Goal: Task Accomplishment & Management: Use online tool/utility

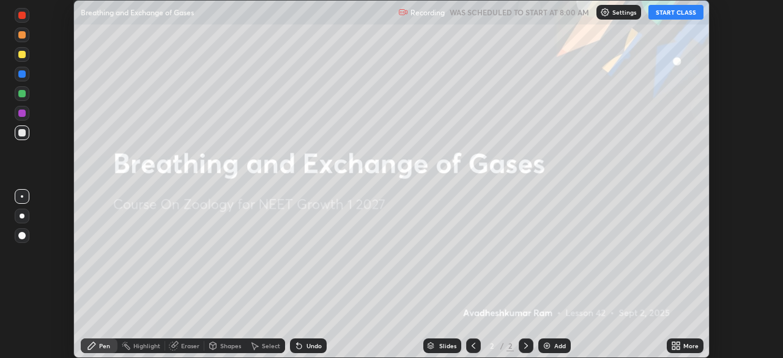
scroll to position [358, 783]
click at [666, 13] on button "START CLASS" at bounding box center [676, 12] width 55 height 15
click at [676, 343] on icon at bounding box center [676, 346] width 10 height 10
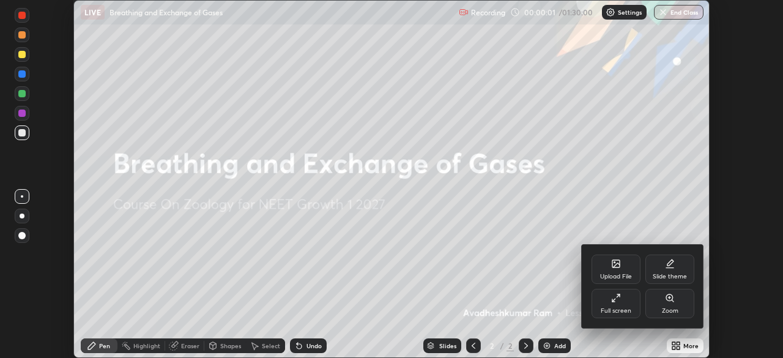
click at [612, 14] on div at bounding box center [391, 179] width 783 height 358
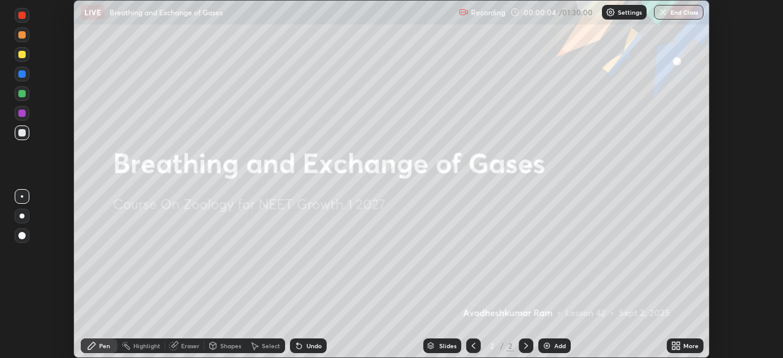
click at [616, 12] on div "Settings" at bounding box center [624, 12] width 45 height 15
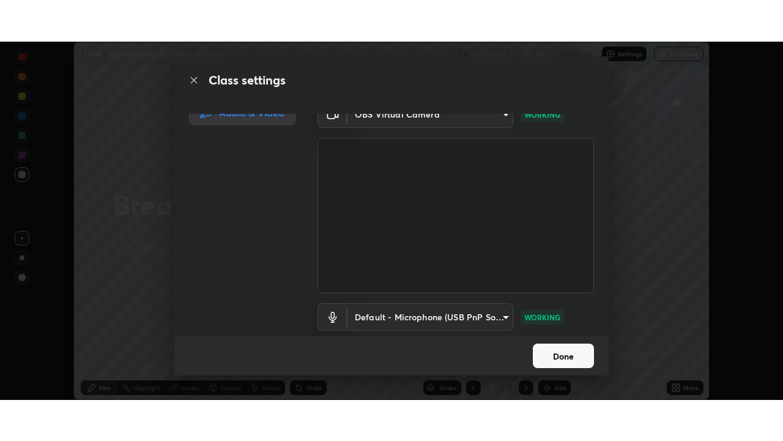
scroll to position [56, 0]
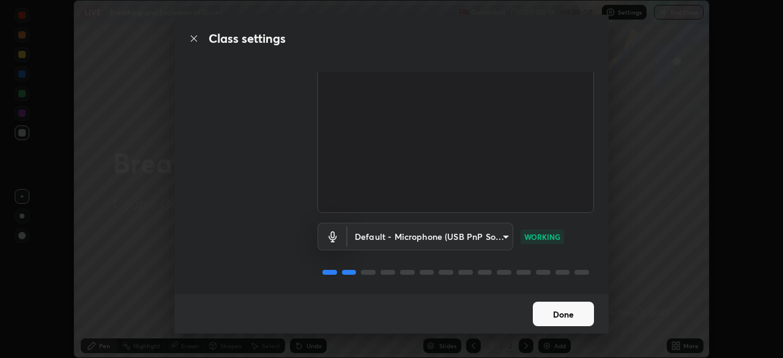
click at [569, 315] on button "Done" at bounding box center [563, 314] width 61 height 24
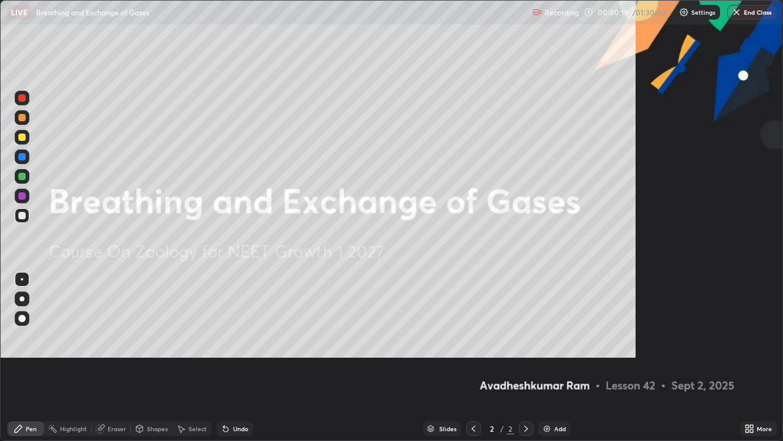
scroll to position [441, 783]
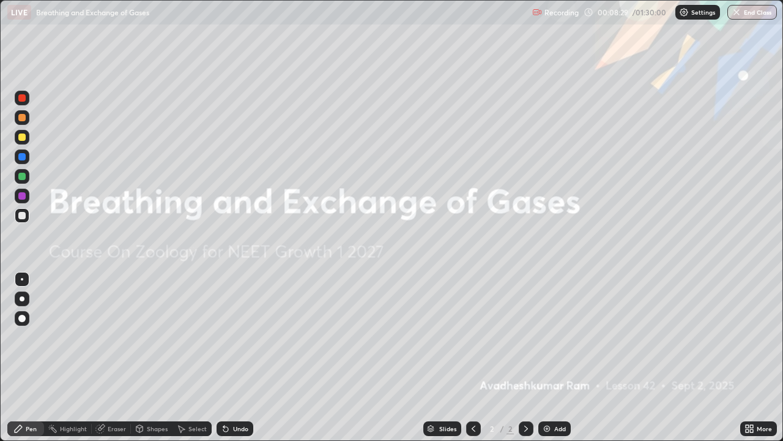
click at [546, 357] on img at bounding box center [547, 428] width 10 height 10
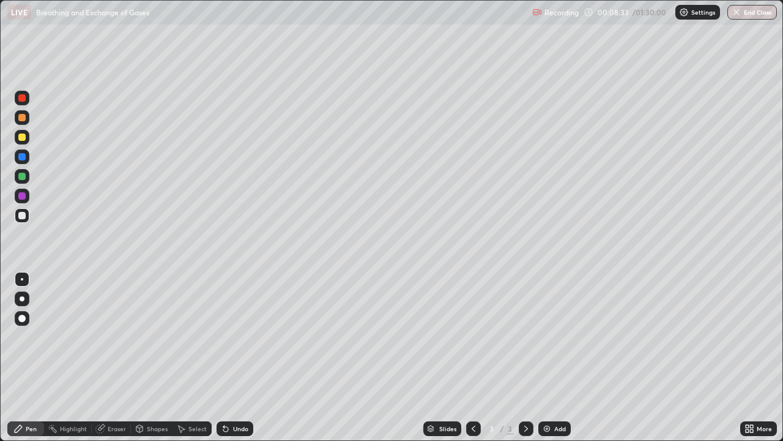
click at [151, 357] on div "Shapes" at bounding box center [157, 428] width 21 height 6
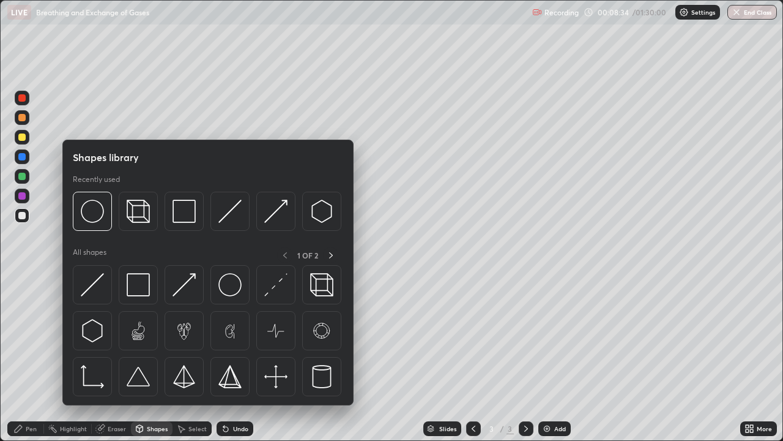
click at [150, 357] on div "Shapes" at bounding box center [157, 428] width 21 height 6
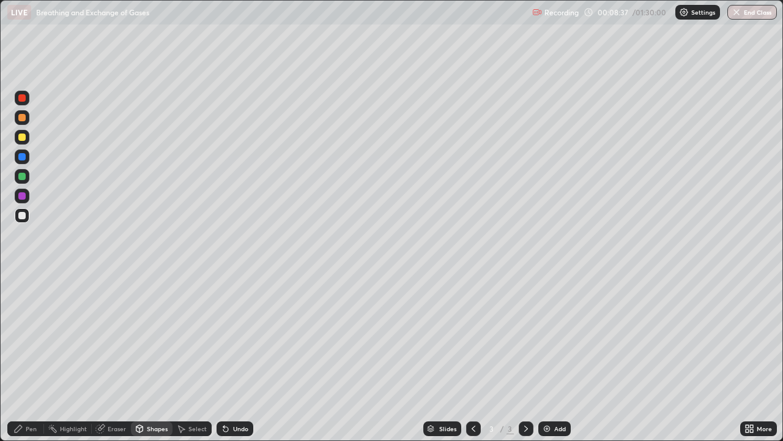
click at [155, 357] on div "Shapes" at bounding box center [157, 428] width 21 height 6
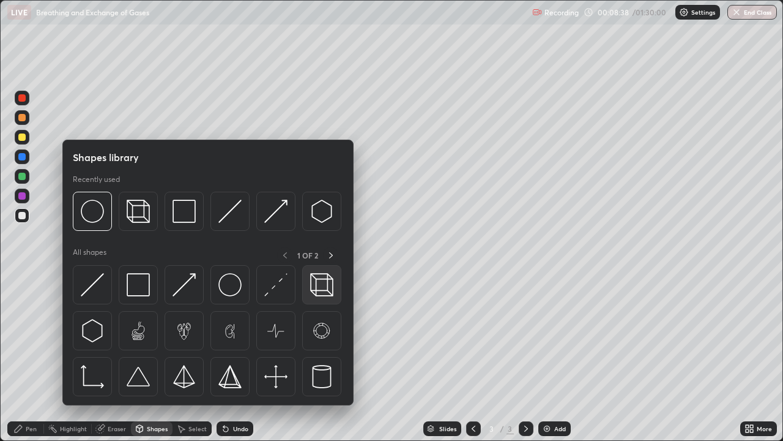
click at [318, 285] on img at bounding box center [321, 284] width 23 height 23
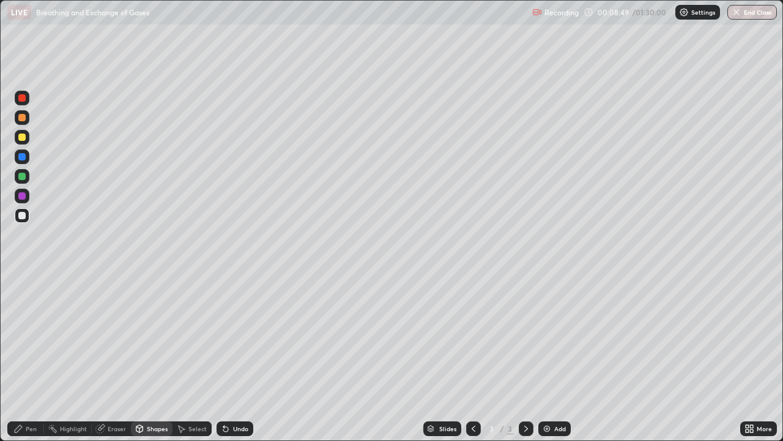
click at [23, 357] on icon at bounding box center [18, 428] width 10 height 10
click at [32, 357] on div "Pen" at bounding box center [31, 428] width 11 height 6
click at [66, 357] on div "Highlight" at bounding box center [73, 428] width 27 height 6
click at [24, 138] on div at bounding box center [21, 136] width 7 height 7
click at [241, 357] on div "Undo" at bounding box center [235, 428] width 37 height 15
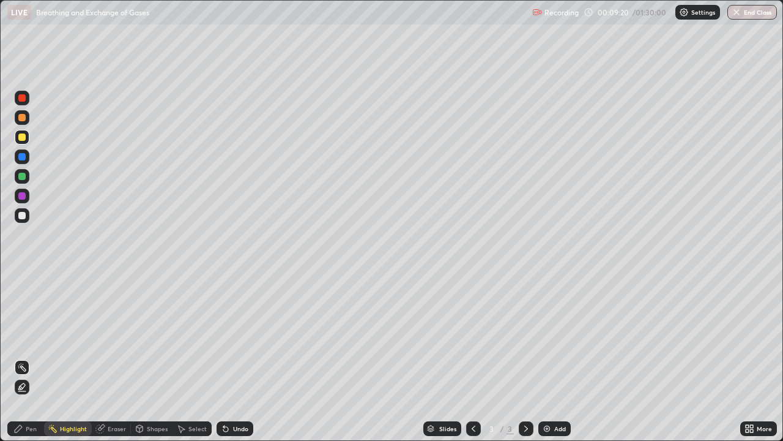
click at [29, 357] on div "Pen" at bounding box center [31, 428] width 11 height 6
click at [26, 357] on div "Pen" at bounding box center [25, 428] width 37 height 15
click at [67, 357] on div "Highlight" at bounding box center [73, 428] width 27 height 6
click at [24, 357] on icon at bounding box center [22, 386] width 6 height 6
click at [152, 357] on div "Shapes" at bounding box center [157, 428] width 21 height 6
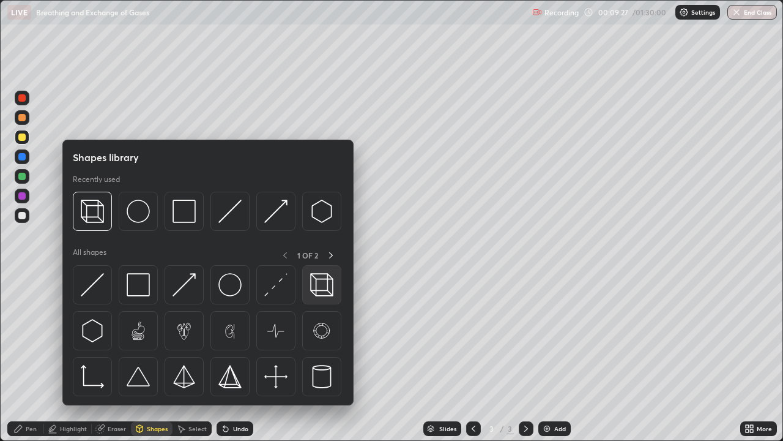
click at [321, 284] on img at bounding box center [321, 284] width 23 height 23
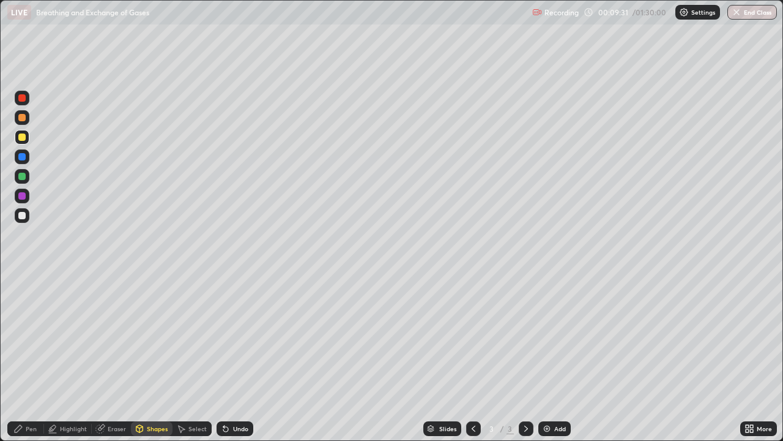
click at [54, 357] on icon at bounding box center [53, 428] width 10 height 10
click at [22, 357] on icon at bounding box center [21, 387] width 2 height 2
click at [23, 199] on div at bounding box center [21, 195] width 7 height 7
click at [23, 156] on div at bounding box center [21, 156] width 7 height 7
click at [237, 357] on div "Undo" at bounding box center [240, 428] width 15 height 6
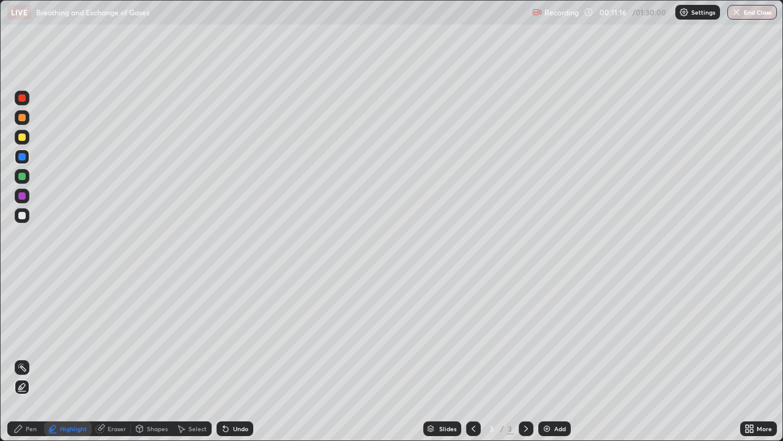
click at [117, 357] on div "Eraser" at bounding box center [117, 428] width 18 height 6
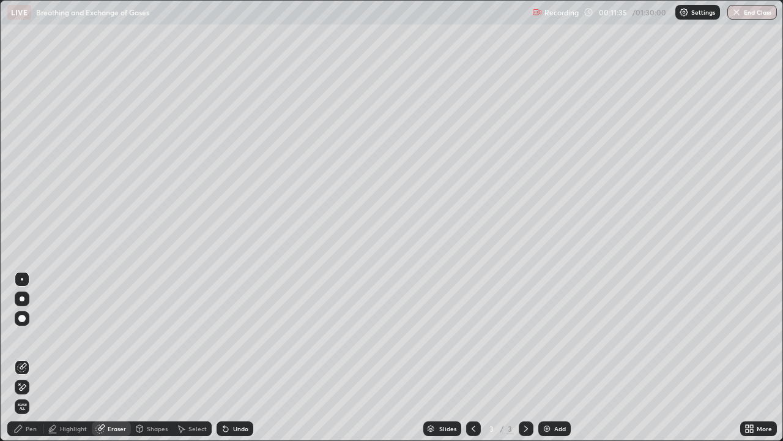
click at [190, 357] on div "Select" at bounding box center [197, 428] width 18 height 6
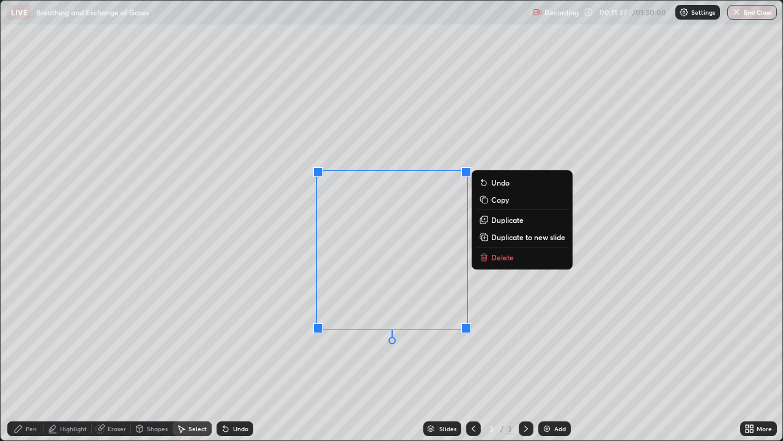
click at [485, 258] on icon at bounding box center [485, 257] width 0 height 2
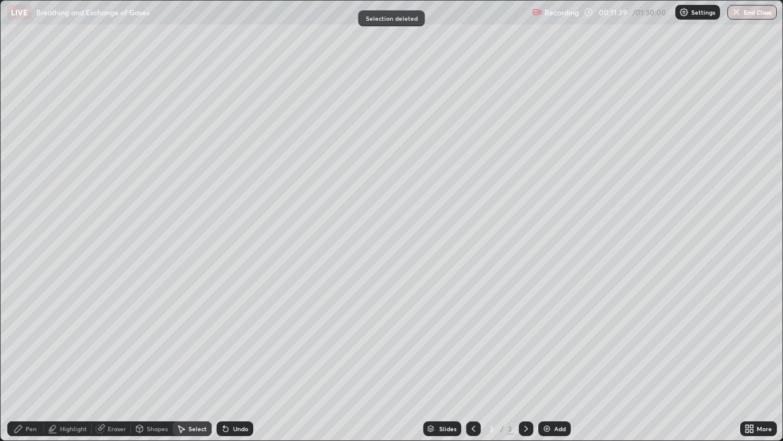
click at [26, 357] on div "Pen" at bounding box center [31, 428] width 11 height 6
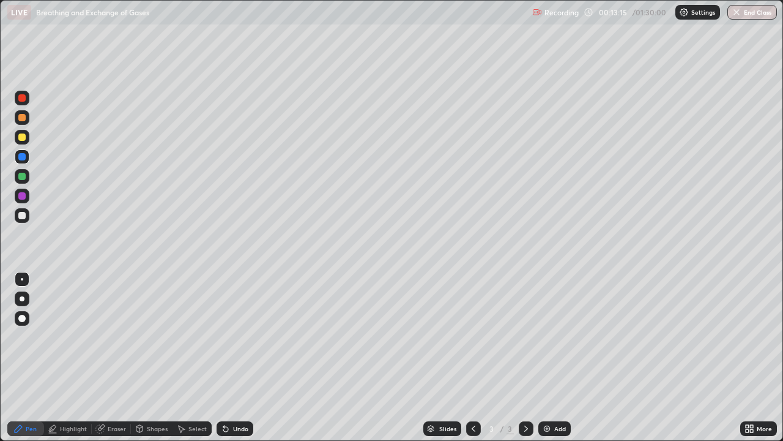
click at [21, 99] on div at bounding box center [21, 97] width 7 height 7
click at [19, 319] on div at bounding box center [21, 317] width 7 height 7
click at [22, 278] on div at bounding box center [22, 279] width 2 height 2
click at [24, 218] on div at bounding box center [21, 215] width 7 height 7
click at [751, 357] on icon at bounding box center [751, 426] width 3 height 3
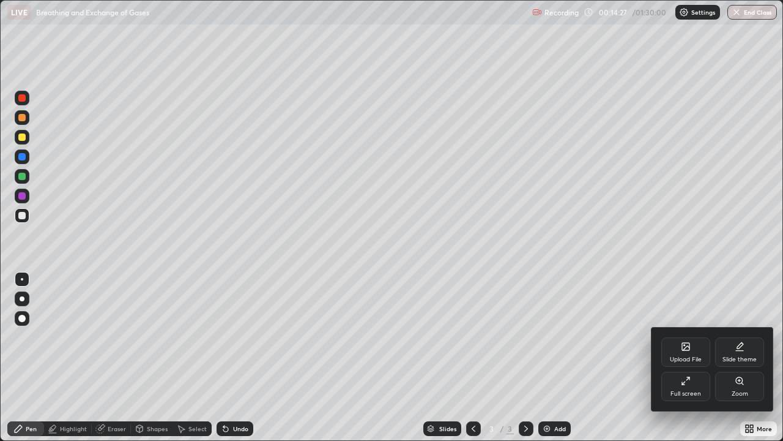
click at [727, 356] on div "Slide theme" at bounding box center [740, 359] width 34 height 6
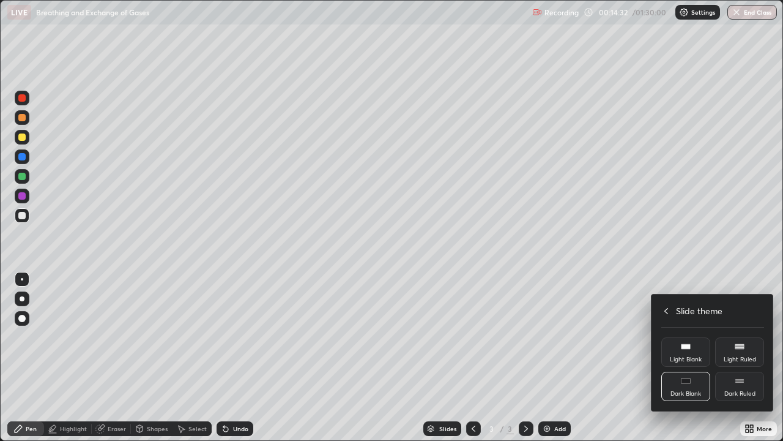
click at [734, 357] on div "Dark Ruled" at bounding box center [739, 393] width 31 height 6
click at [699, 357] on div at bounding box center [391, 220] width 783 height 441
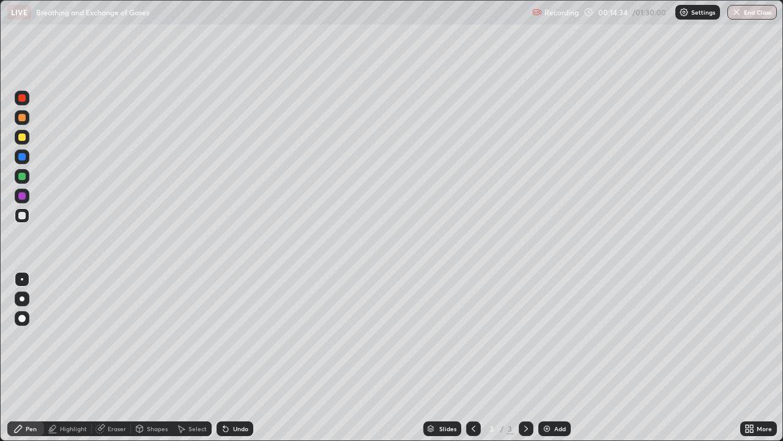
click at [549, 357] on img at bounding box center [547, 428] width 10 height 10
click at [24, 138] on div at bounding box center [21, 136] width 7 height 7
click at [244, 357] on div "Undo" at bounding box center [235, 428] width 37 height 15
click at [236, 357] on div "Undo" at bounding box center [235, 428] width 37 height 15
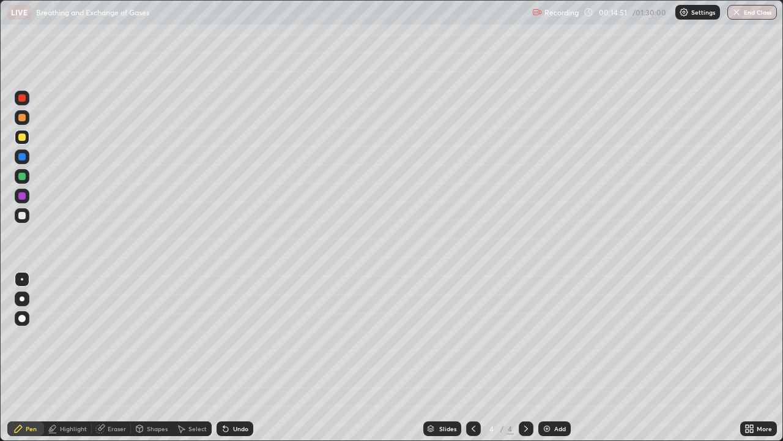
click at [23, 213] on div at bounding box center [21, 215] width 7 height 7
click at [230, 357] on div "Undo" at bounding box center [235, 428] width 37 height 15
click at [22, 324] on div at bounding box center [22, 318] width 15 height 15
click at [21, 279] on div at bounding box center [22, 279] width 2 height 2
click at [20, 99] on div at bounding box center [21, 97] width 7 height 7
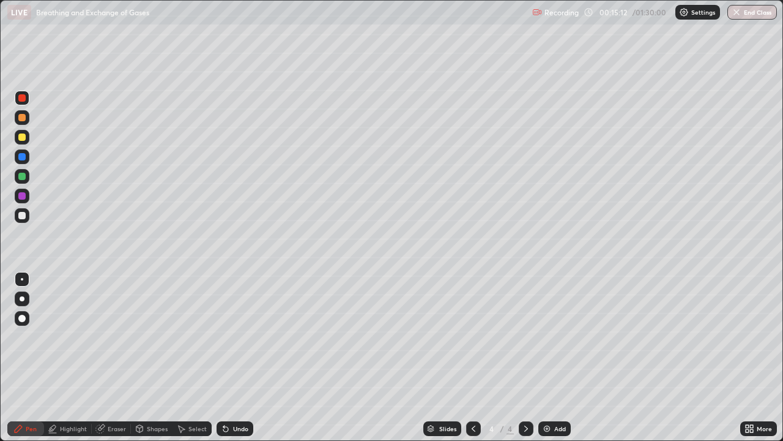
click at [22, 118] on div at bounding box center [21, 117] width 7 height 7
click at [230, 357] on div "Undo" at bounding box center [235, 428] width 37 height 15
click at [229, 357] on div "Undo" at bounding box center [235, 428] width 37 height 15
click at [21, 316] on div at bounding box center [21, 317] width 7 height 7
click at [23, 138] on div at bounding box center [21, 136] width 7 height 7
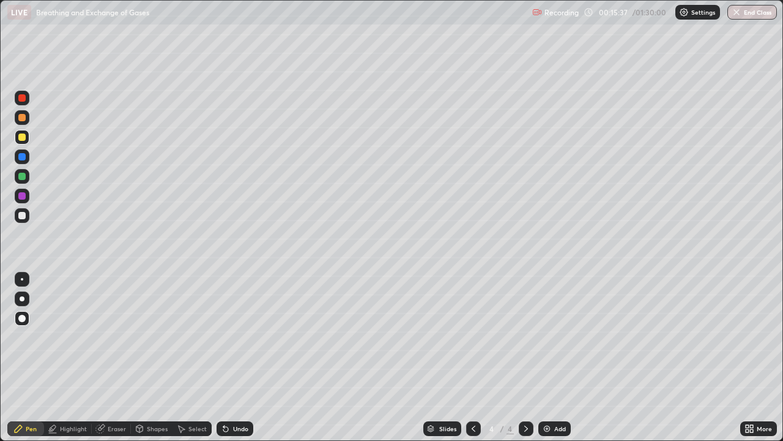
click at [22, 279] on div at bounding box center [22, 279] width 2 height 2
click at [24, 321] on div at bounding box center [21, 317] width 7 height 7
click at [22, 279] on div at bounding box center [22, 279] width 2 height 2
click at [24, 214] on div at bounding box center [21, 215] width 7 height 7
click at [21, 118] on div at bounding box center [21, 117] width 7 height 7
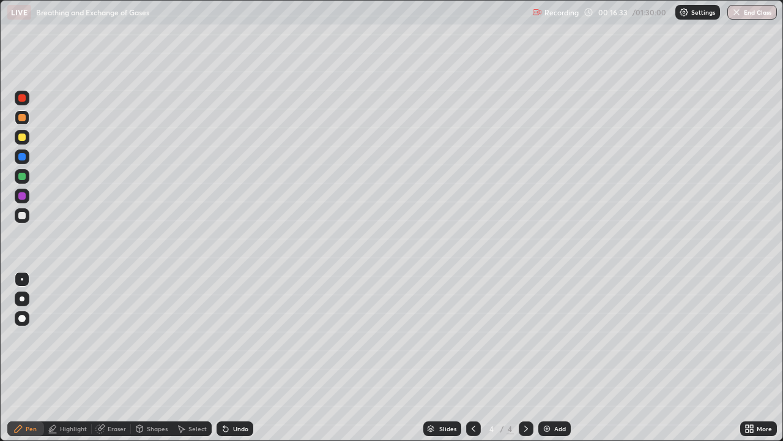
click at [21, 318] on div at bounding box center [21, 317] width 7 height 7
click at [21, 218] on div at bounding box center [21, 215] width 7 height 7
click at [22, 279] on div at bounding box center [22, 279] width 2 height 2
click at [232, 357] on div "Undo" at bounding box center [235, 428] width 37 height 15
click at [238, 357] on div "Undo" at bounding box center [240, 428] width 15 height 6
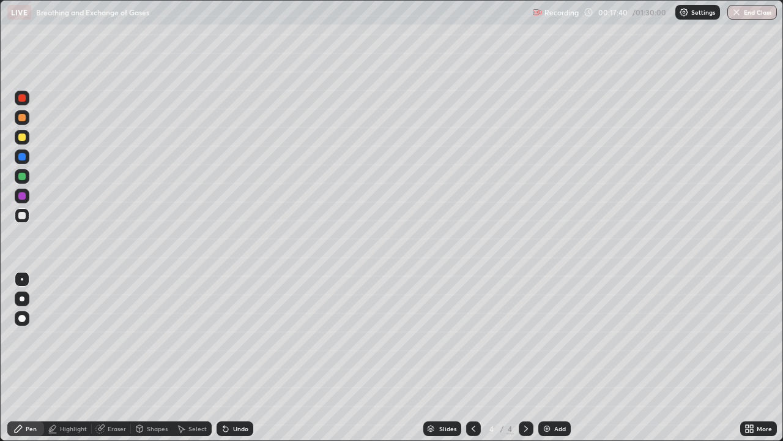
click at [237, 357] on div "Undo" at bounding box center [240, 428] width 15 height 6
click at [20, 138] on div at bounding box center [21, 136] width 7 height 7
click at [20, 216] on div at bounding box center [21, 215] width 7 height 7
click at [111, 357] on div "Eraser" at bounding box center [117, 428] width 18 height 6
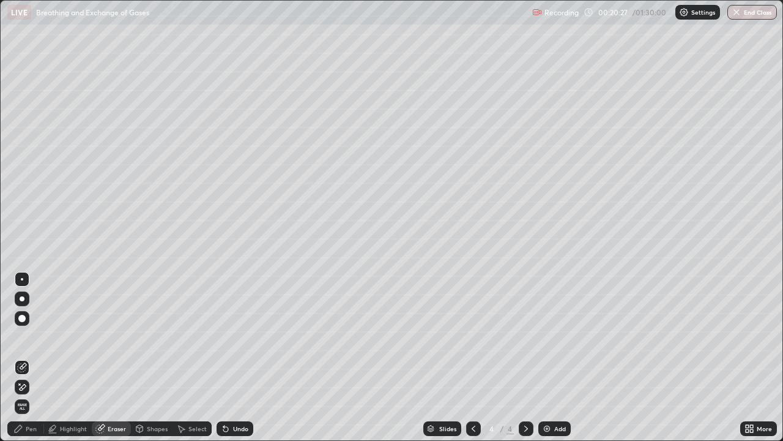
click at [24, 357] on div "Pen" at bounding box center [25, 428] width 37 height 15
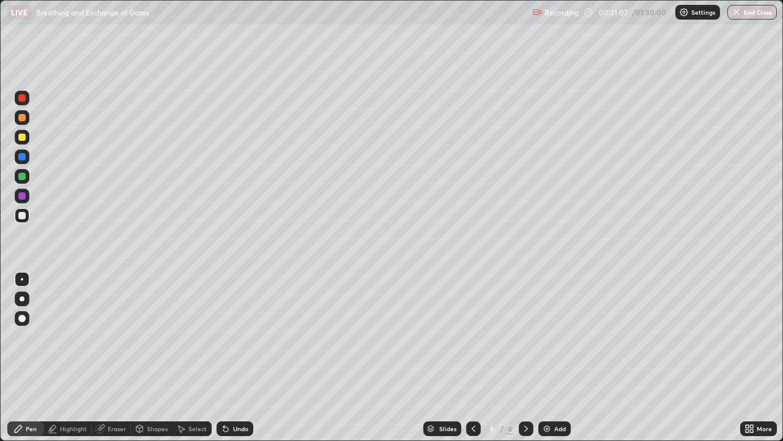
click at [23, 99] on div at bounding box center [21, 97] width 7 height 7
click at [20, 158] on div at bounding box center [21, 156] width 7 height 7
click at [21, 99] on div at bounding box center [21, 97] width 7 height 7
click at [21, 220] on div at bounding box center [22, 215] width 15 height 15
click at [23, 100] on div at bounding box center [21, 97] width 7 height 7
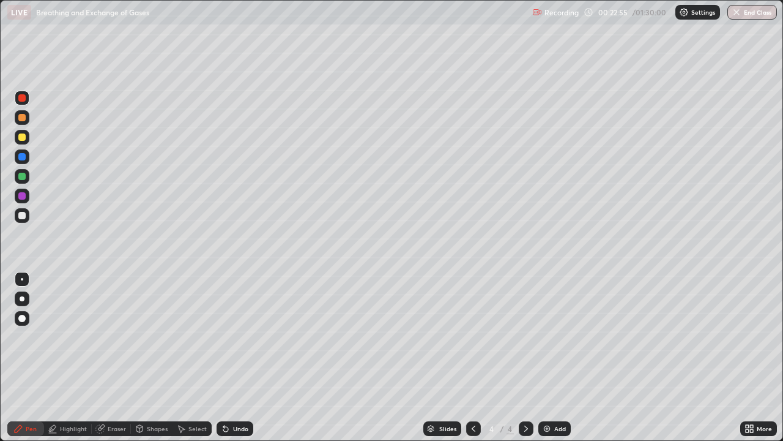
click at [24, 215] on div at bounding box center [21, 215] width 7 height 7
click at [19, 139] on div at bounding box center [21, 136] width 7 height 7
click at [229, 357] on div "Undo" at bounding box center [235, 428] width 37 height 15
click at [233, 357] on div "Undo" at bounding box center [235, 428] width 37 height 15
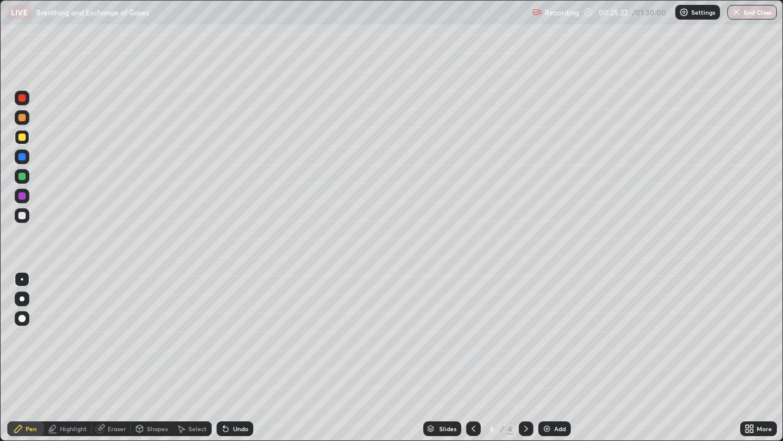
click at [235, 357] on div "Undo" at bounding box center [240, 428] width 15 height 6
click at [549, 357] on img at bounding box center [547, 428] width 10 height 10
click at [472, 357] on icon at bounding box center [474, 428] width 10 height 10
click at [523, 357] on icon at bounding box center [526, 428] width 10 height 10
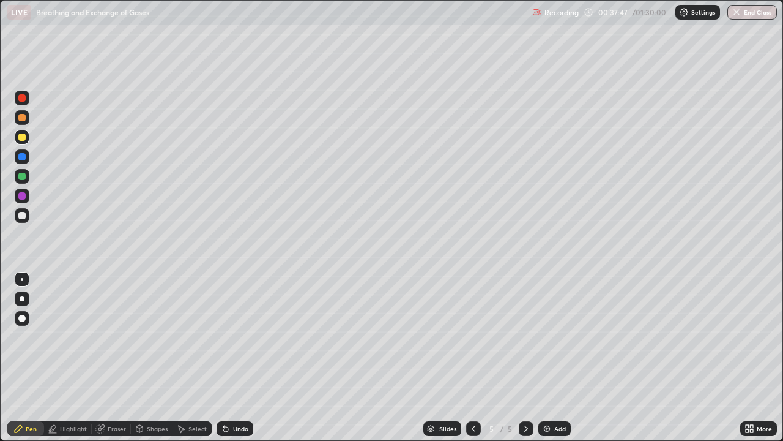
click at [233, 357] on div "Undo" at bounding box center [240, 428] width 15 height 6
click at [236, 357] on div "Undo" at bounding box center [240, 428] width 15 height 6
click at [233, 357] on div "Undo" at bounding box center [240, 428] width 15 height 6
click at [228, 357] on icon at bounding box center [226, 428] width 10 height 10
click at [229, 357] on div "Undo" at bounding box center [235, 428] width 37 height 15
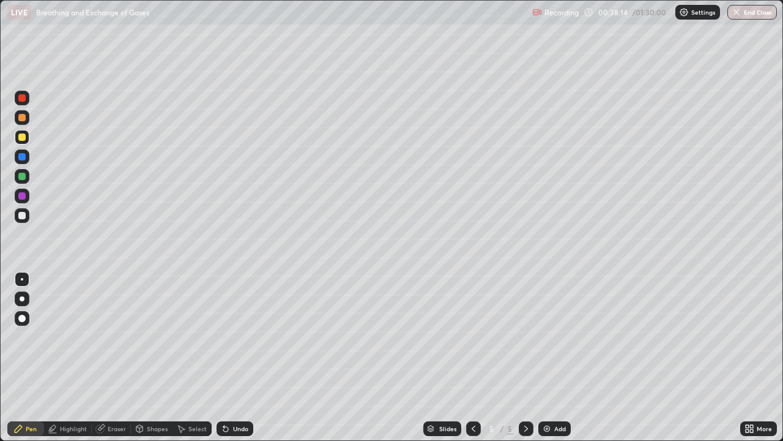
click at [229, 357] on div "Undo" at bounding box center [235, 428] width 37 height 15
click at [225, 357] on icon at bounding box center [225, 428] width 5 height 5
click at [240, 357] on div "Undo" at bounding box center [240, 428] width 15 height 6
click at [234, 357] on div "Undo" at bounding box center [240, 428] width 15 height 6
click at [235, 357] on div "Undo" at bounding box center [240, 428] width 15 height 6
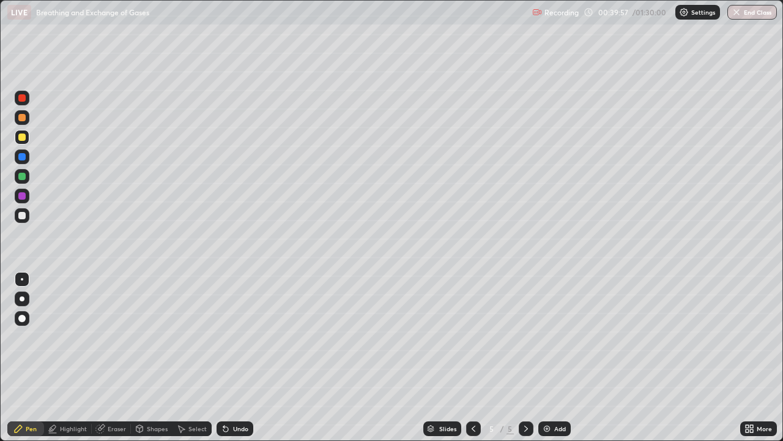
click at [237, 357] on div "Undo" at bounding box center [240, 428] width 15 height 6
click at [239, 357] on div "Undo" at bounding box center [240, 428] width 15 height 6
click at [113, 357] on div "Eraser" at bounding box center [117, 428] width 18 height 6
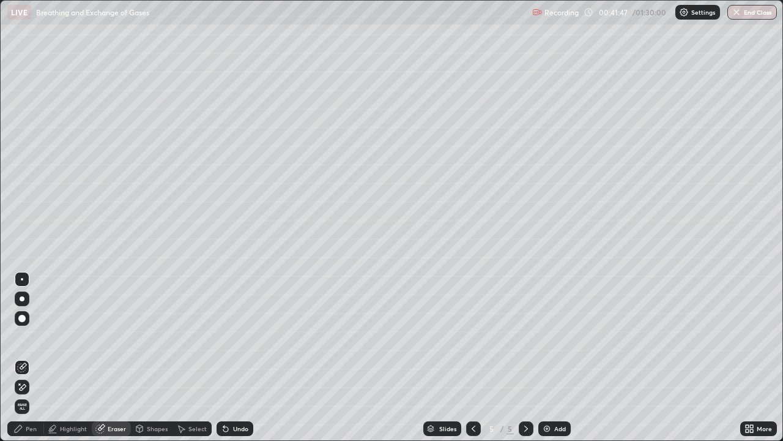
click at [112, 357] on div "Eraser" at bounding box center [117, 428] width 18 height 6
click at [26, 357] on div "Pen" at bounding box center [25, 428] width 37 height 15
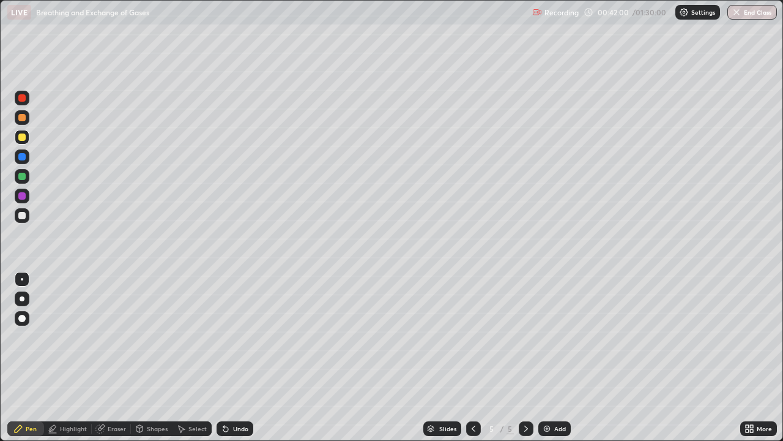
click at [109, 357] on div "Eraser" at bounding box center [117, 428] width 18 height 6
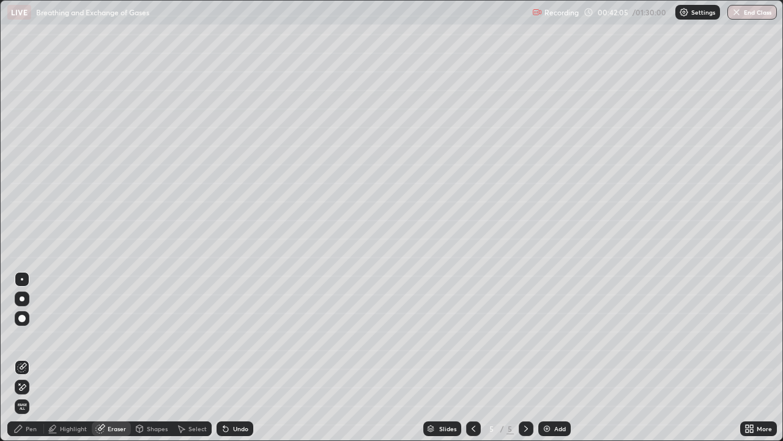
click at [27, 357] on div "Pen" at bounding box center [31, 428] width 11 height 6
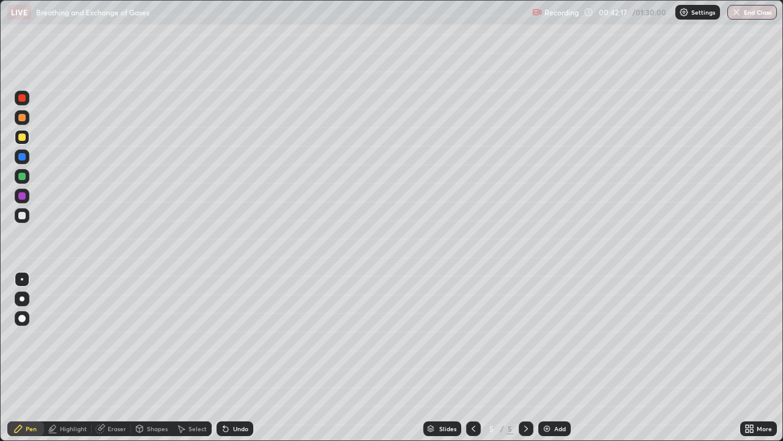
click at [102, 357] on icon at bounding box center [100, 429] width 8 height 8
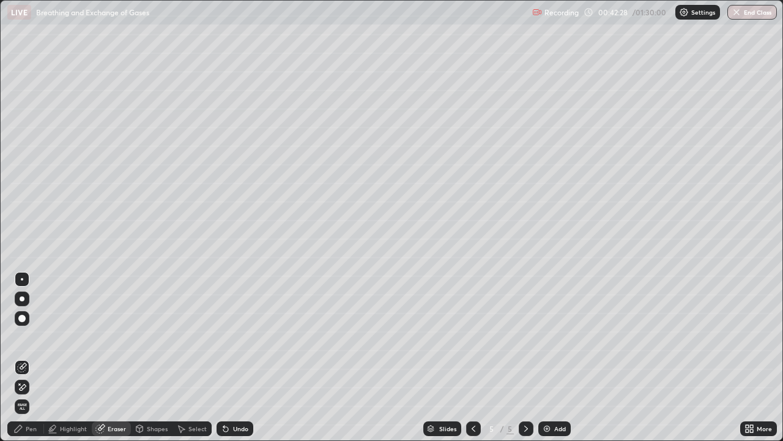
click at [28, 357] on div "Pen" at bounding box center [31, 428] width 11 height 6
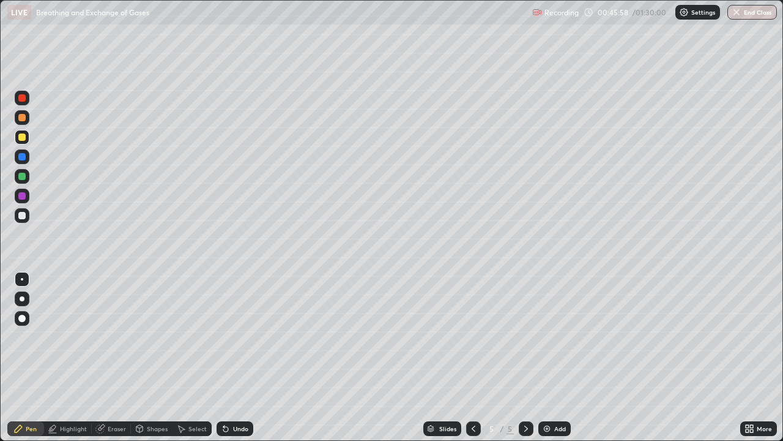
click at [548, 357] on div "Add" at bounding box center [554, 428] width 32 height 15
click at [232, 357] on div "Undo" at bounding box center [235, 428] width 37 height 15
click at [235, 357] on div "Undo" at bounding box center [240, 428] width 15 height 6
click at [224, 357] on icon at bounding box center [225, 428] width 5 height 5
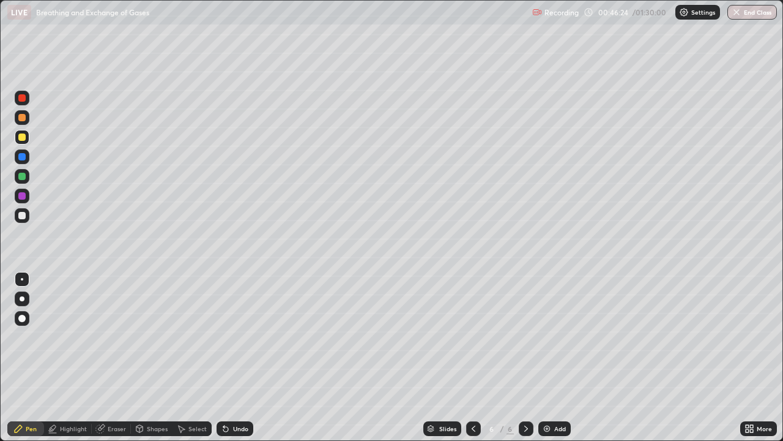
click at [224, 357] on icon at bounding box center [225, 428] width 5 height 5
click at [221, 357] on div "Undo" at bounding box center [235, 428] width 37 height 15
click at [106, 357] on div "Eraser" at bounding box center [111, 428] width 39 height 15
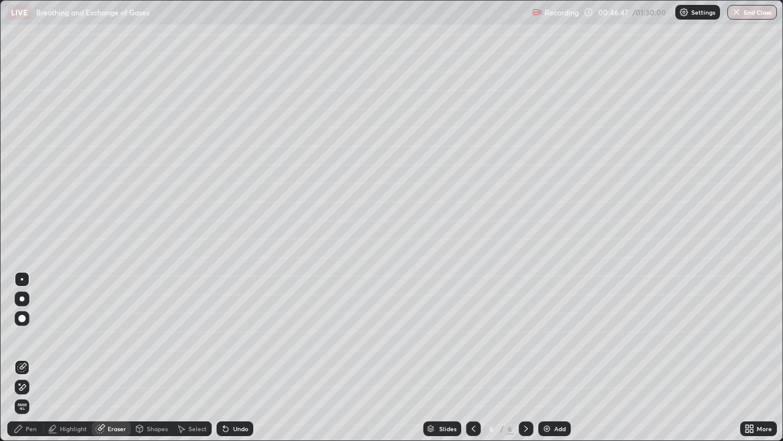
click at [21, 357] on div "Pen" at bounding box center [25, 428] width 37 height 15
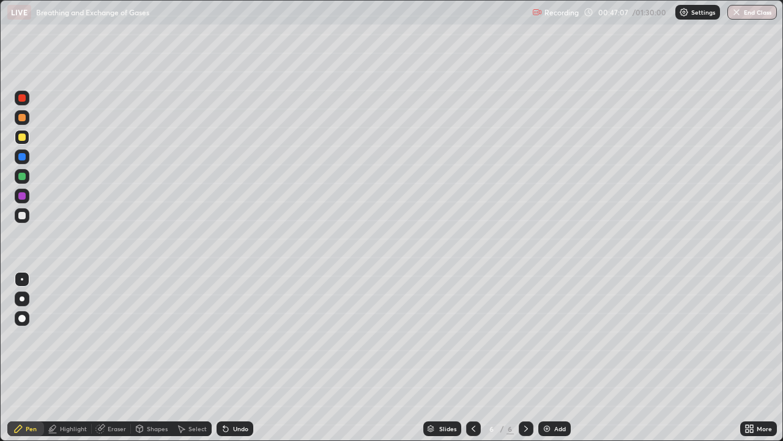
click at [106, 357] on div "Eraser" at bounding box center [111, 428] width 39 height 15
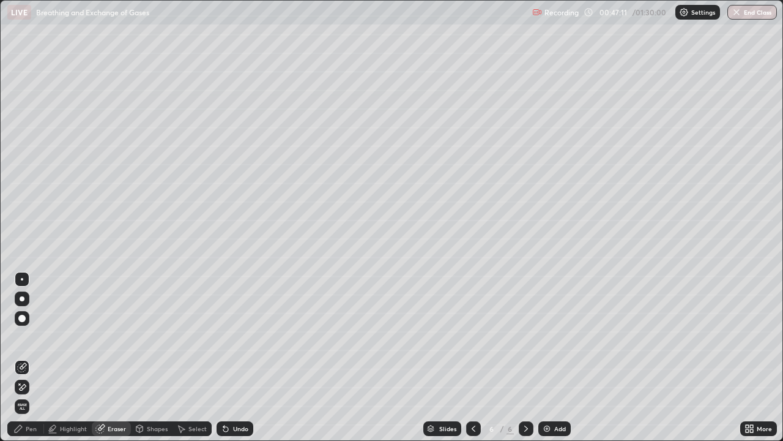
click at [23, 357] on icon at bounding box center [18, 428] width 10 height 10
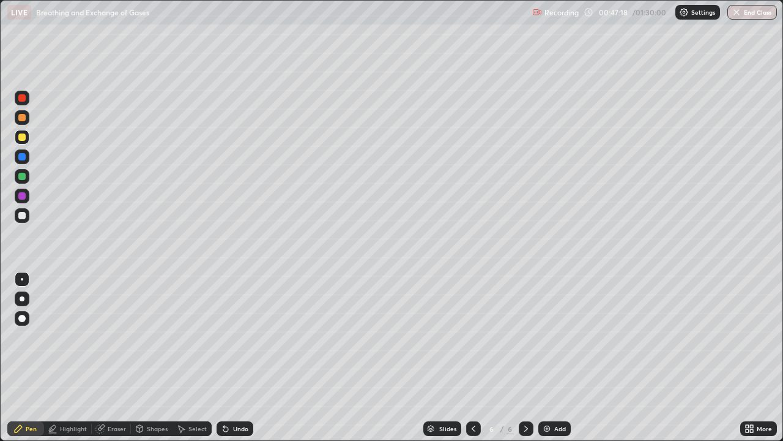
click at [20, 215] on div at bounding box center [21, 215] width 7 height 7
click at [21, 314] on div at bounding box center [21, 317] width 7 height 7
click at [23, 136] on div at bounding box center [21, 136] width 7 height 7
click at [11, 357] on div "Pen" at bounding box center [25, 428] width 37 height 15
click at [22, 279] on div at bounding box center [22, 279] width 2 height 2
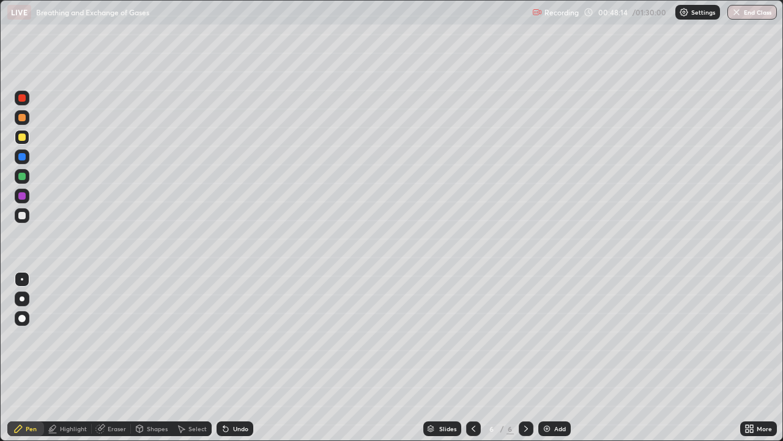
click at [22, 119] on div at bounding box center [21, 117] width 7 height 7
click at [20, 296] on div at bounding box center [22, 298] width 15 height 15
click at [24, 139] on div at bounding box center [21, 136] width 7 height 7
click at [24, 179] on div at bounding box center [21, 176] width 7 height 7
click at [22, 279] on div at bounding box center [22, 279] width 2 height 2
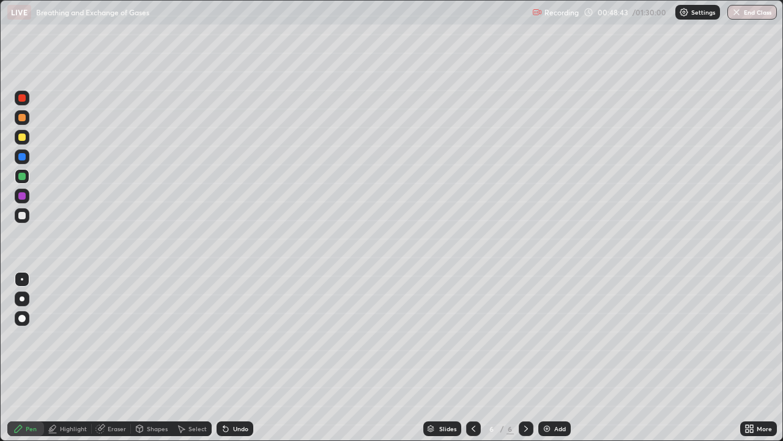
click at [20, 215] on div at bounding box center [21, 215] width 7 height 7
click at [548, 357] on img at bounding box center [547, 428] width 10 height 10
click at [228, 357] on icon at bounding box center [226, 428] width 10 height 10
click at [231, 357] on div "Undo" at bounding box center [235, 428] width 37 height 15
click at [233, 357] on div "Undo" at bounding box center [240, 428] width 15 height 6
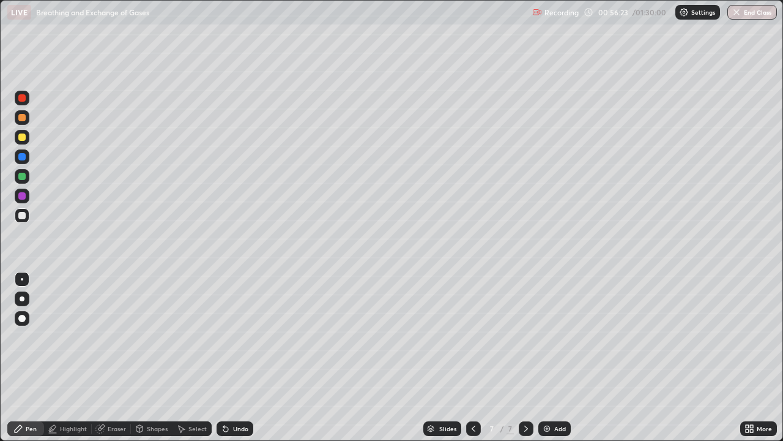
click at [233, 357] on div "Undo" at bounding box center [240, 428] width 15 height 6
click at [23, 138] on div at bounding box center [21, 136] width 7 height 7
click at [20, 157] on div at bounding box center [21, 156] width 7 height 7
click at [24, 220] on div at bounding box center [22, 215] width 15 height 15
click at [247, 357] on div "Undo" at bounding box center [235, 428] width 37 height 15
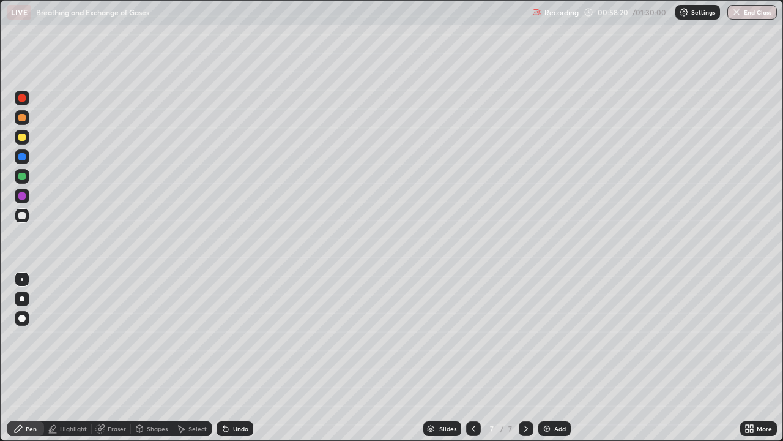
click at [21, 100] on div at bounding box center [21, 97] width 7 height 7
click at [233, 357] on div "Undo" at bounding box center [240, 428] width 15 height 6
click at [21, 160] on div at bounding box center [21, 156] width 7 height 7
click at [22, 98] on div at bounding box center [21, 97] width 7 height 7
click at [228, 357] on icon at bounding box center [226, 428] width 10 height 10
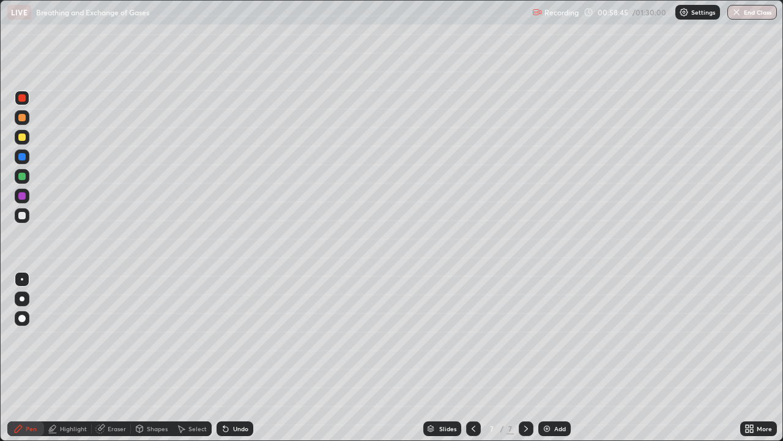
click at [20, 214] on div at bounding box center [21, 215] width 7 height 7
click at [21, 215] on div at bounding box center [21, 215] width 7 height 7
click at [119, 357] on div "Eraser" at bounding box center [117, 428] width 18 height 6
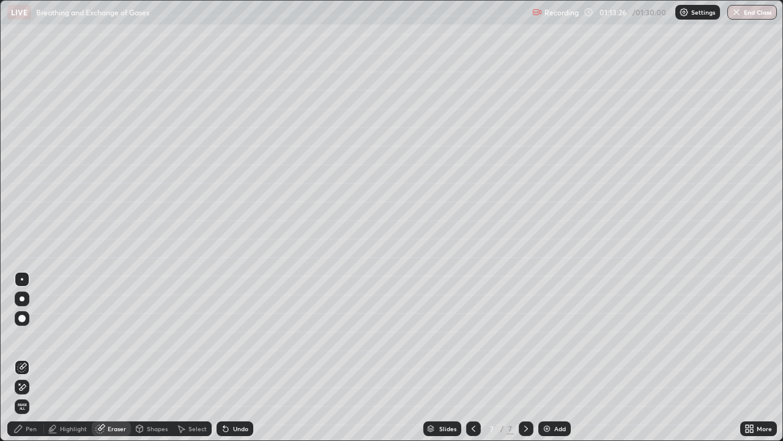
click at [34, 357] on div "Pen" at bounding box center [31, 428] width 11 height 6
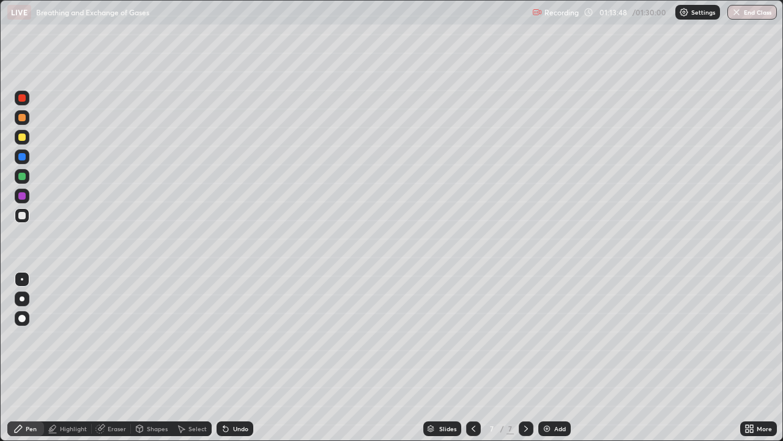
click at [229, 357] on div "Undo" at bounding box center [235, 428] width 37 height 15
click at [236, 357] on div "Undo" at bounding box center [240, 428] width 15 height 6
click at [239, 357] on div "Undo" at bounding box center [240, 428] width 15 height 6
click at [241, 357] on div "Undo" at bounding box center [240, 428] width 15 height 6
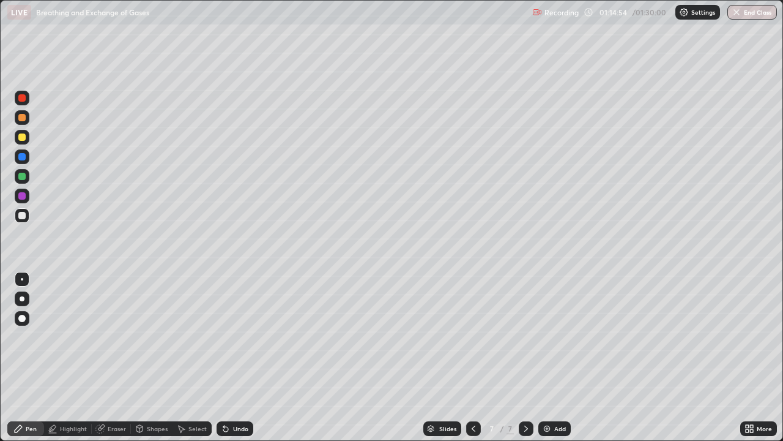
click at [110, 357] on div "Eraser" at bounding box center [117, 428] width 18 height 6
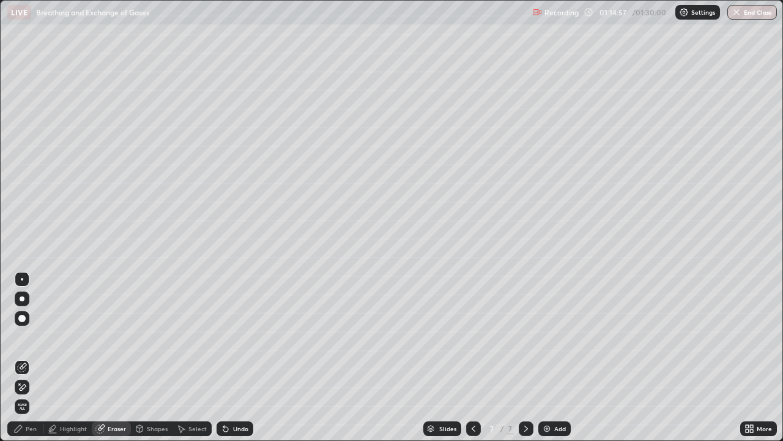
click at [23, 357] on icon at bounding box center [18, 428] width 10 height 10
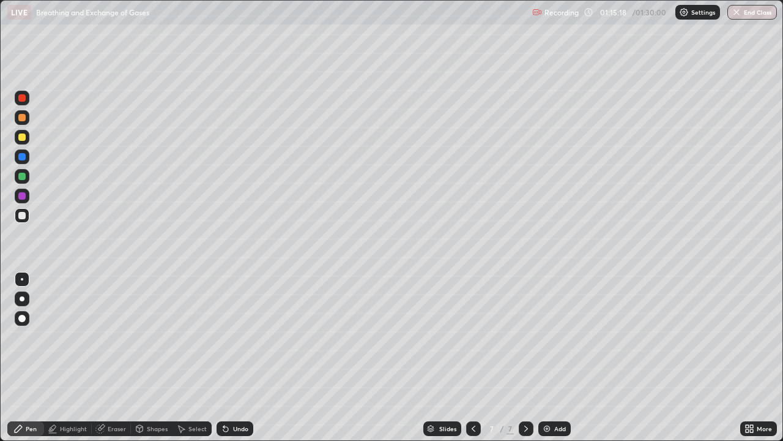
click at [22, 156] on div at bounding box center [21, 156] width 7 height 7
click at [233, 357] on div "Undo" at bounding box center [240, 428] width 15 height 6
click at [232, 357] on div "Undo" at bounding box center [235, 428] width 37 height 15
click at [20, 98] on div at bounding box center [21, 97] width 7 height 7
click at [21, 158] on div at bounding box center [21, 156] width 7 height 7
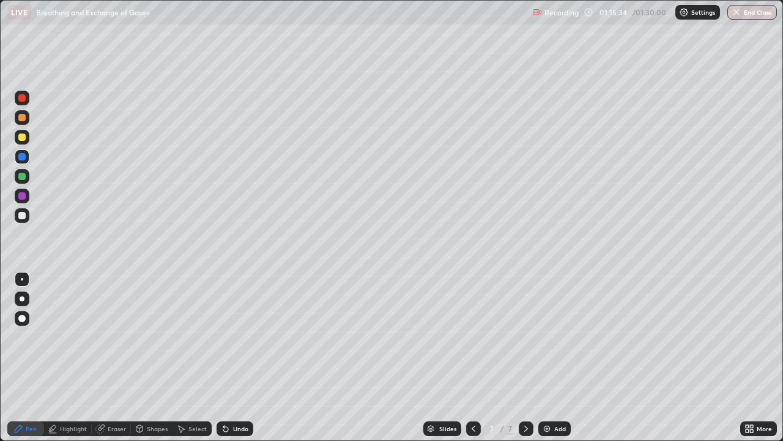
click at [20, 215] on div at bounding box center [21, 215] width 7 height 7
click at [21, 214] on div at bounding box center [21, 215] width 7 height 7
click at [36, 357] on div "Pen" at bounding box center [31, 428] width 11 height 6
click at [22, 121] on div at bounding box center [21, 117] width 7 height 7
click at [23, 209] on div at bounding box center [22, 215] width 15 height 15
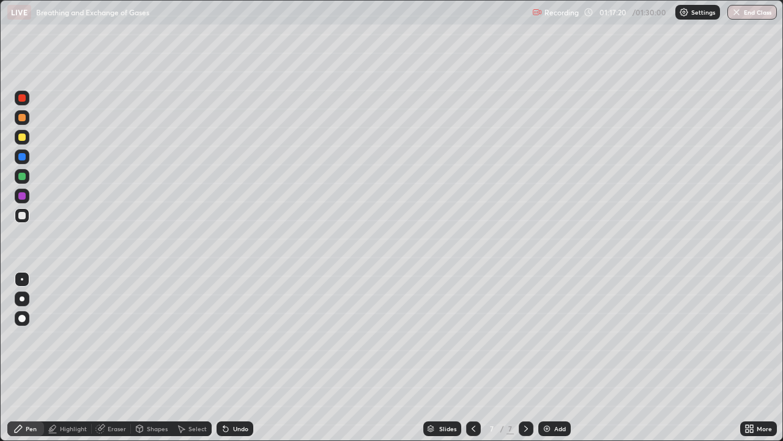
click at [233, 357] on div "Undo" at bounding box center [240, 428] width 15 height 6
click at [232, 357] on div "Undo" at bounding box center [235, 428] width 37 height 15
click at [234, 357] on div "Undo" at bounding box center [235, 428] width 37 height 15
click at [748, 15] on button "End Class" at bounding box center [752, 12] width 50 height 15
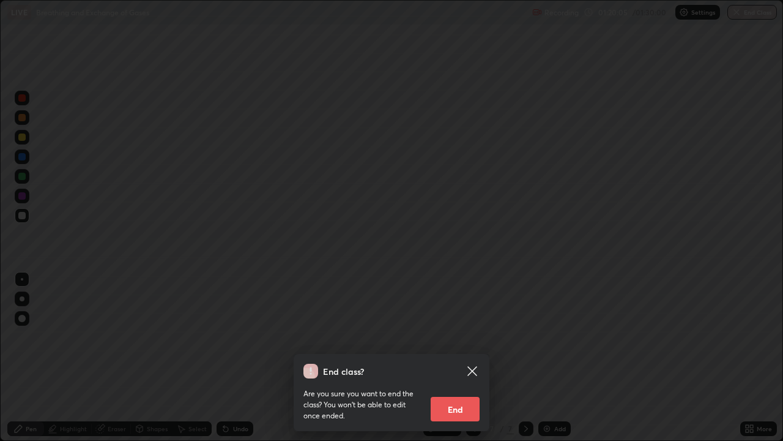
click at [456, 357] on button "End" at bounding box center [455, 408] width 49 height 24
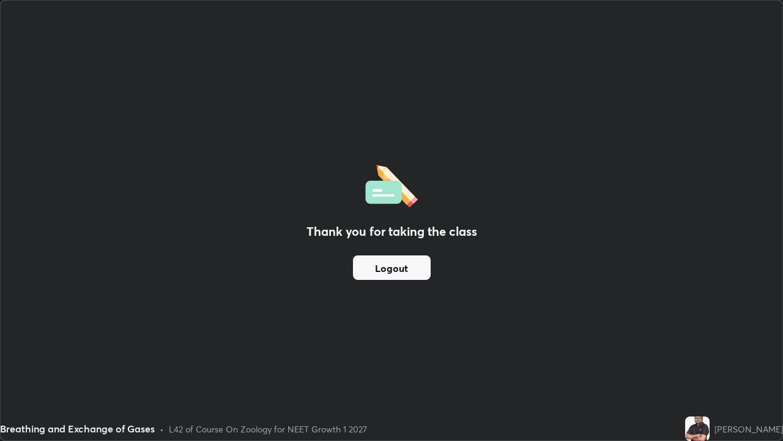
click at [390, 270] on button "Logout" at bounding box center [392, 267] width 78 height 24
